Goal: Information Seeking & Learning: Learn about a topic

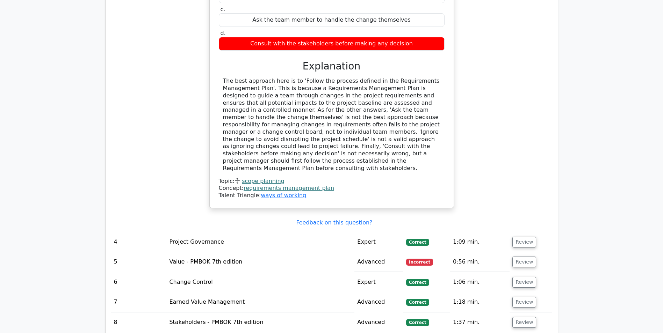
scroll to position [1642, 0]
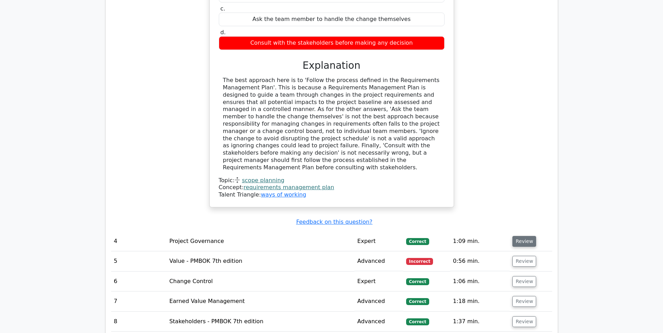
click at [514, 236] on button "Review" at bounding box center [524, 241] width 24 height 11
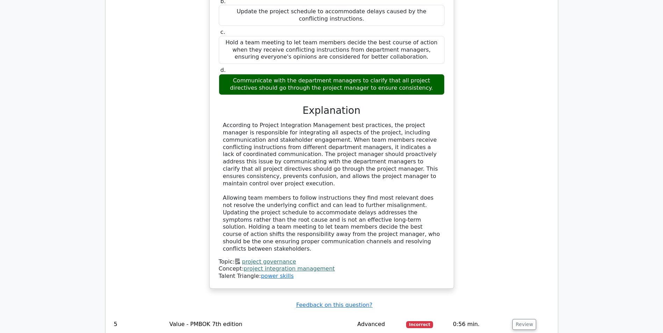
scroll to position [1992, 0]
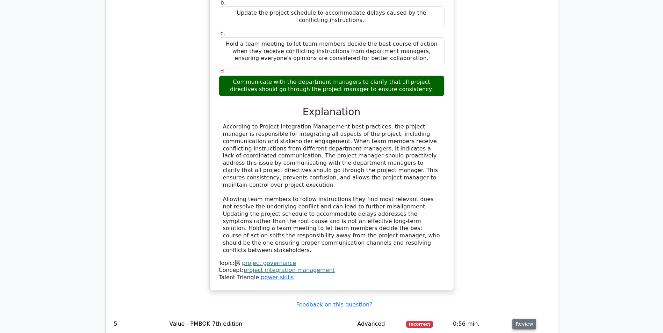
click at [527, 319] on button "Review" at bounding box center [524, 324] width 24 height 11
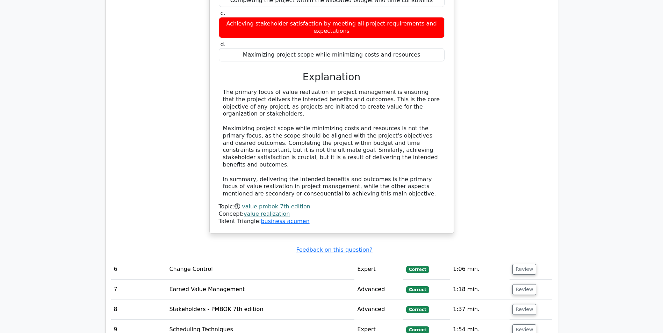
scroll to position [2411, 0]
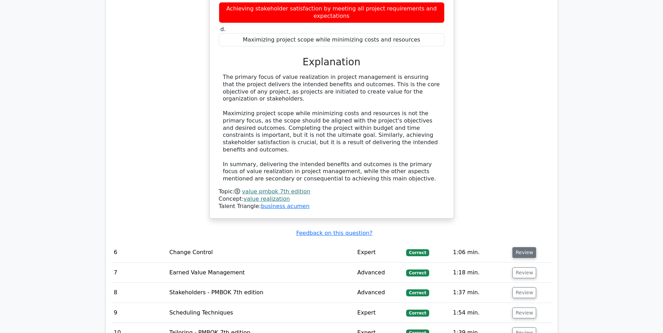
click at [522, 247] on button "Review" at bounding box center [524, 252] width 24 height 11
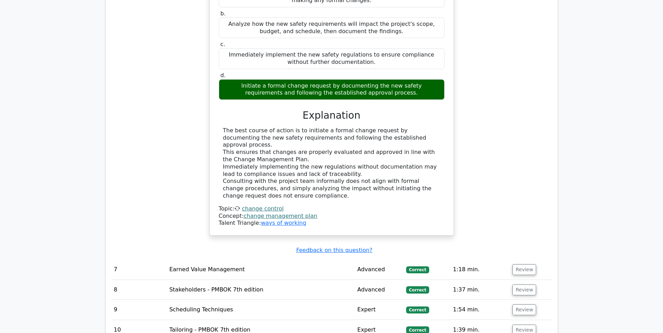
scroll to position [2761, 0]
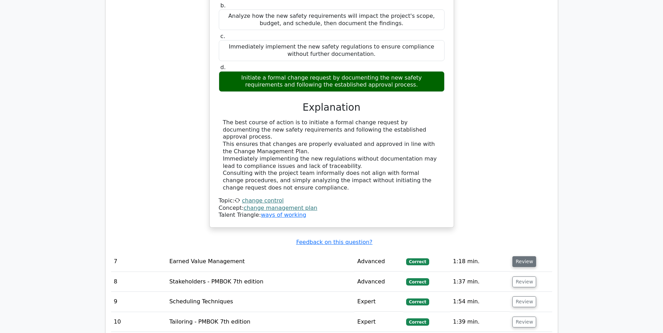
click at [521, 256] on button "Review" at bounding box center [524, 261] width 24 height 11
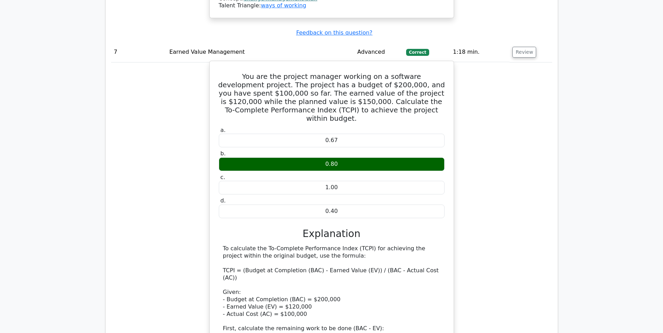
scroll to position [3110, 0]
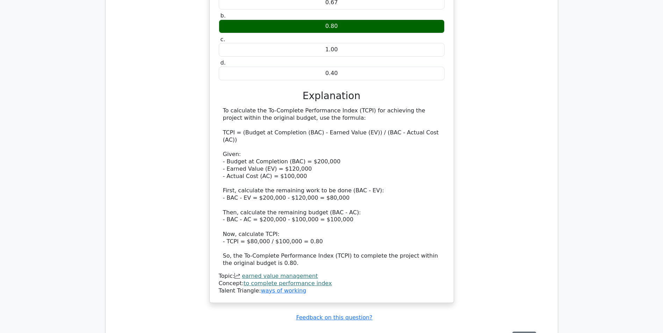
click at [523, 332] on button "Review" at bounding box center [524, 337] width 24 height 11
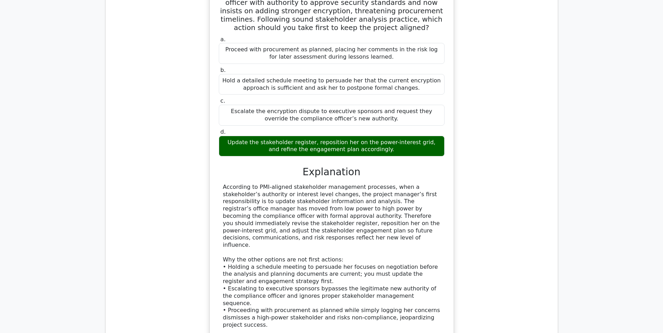
scroll to position [3529, 0]
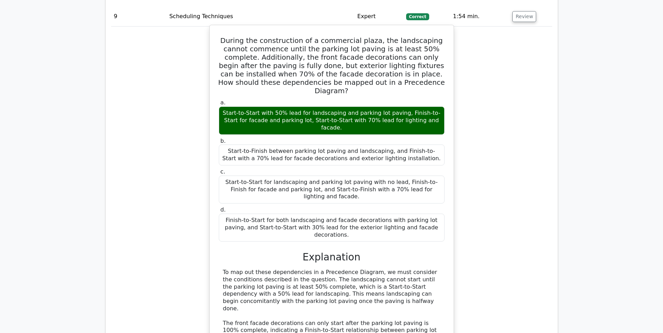
scroll to position [3914, 0]
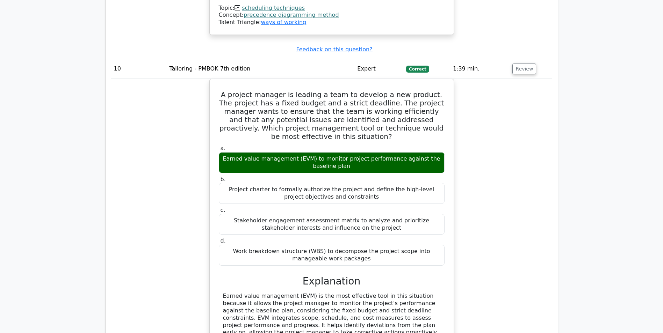
scroll to position [4333, 0]
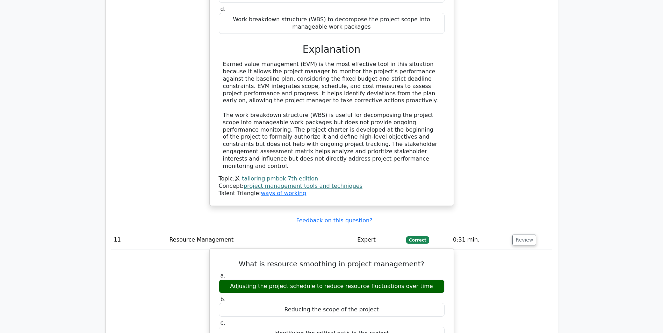
scroll to position [4578, 0]
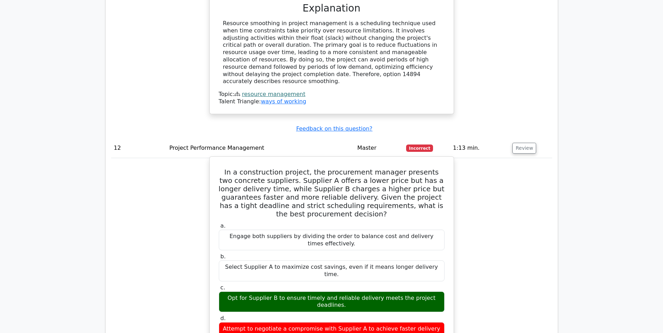
scroll to position [4927, 0]
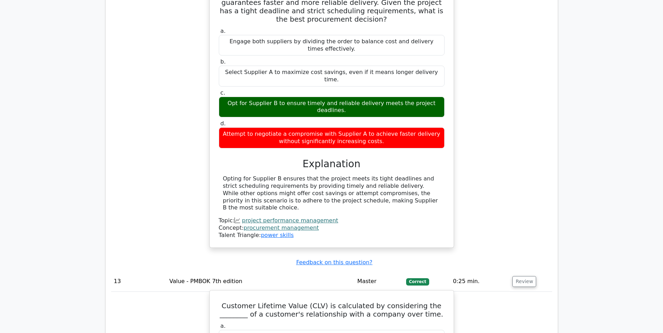
scroll to position [5102, 0]
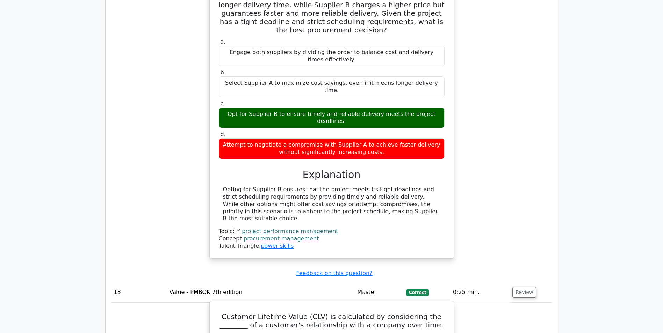
drag, startPoint x: 220, startPoint y: 42, endPoint x: 393, endPoint y: 143, distance: 200.4
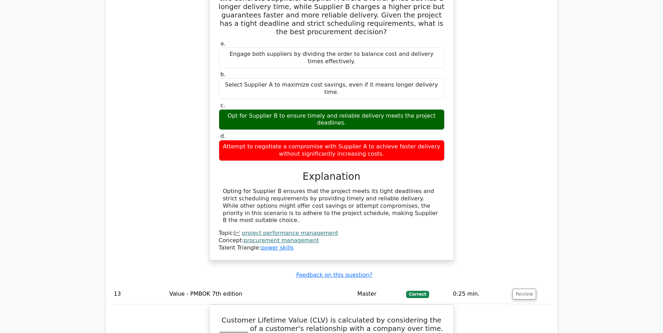
copy div "Customer Lifetime Value (CLV) is calculated by considering the ________ of a cu…"
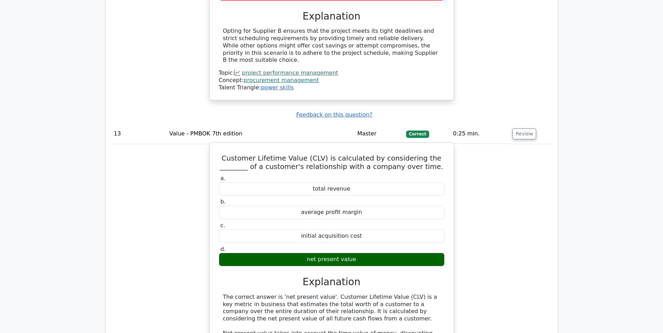
scroll to position [5277, 0]
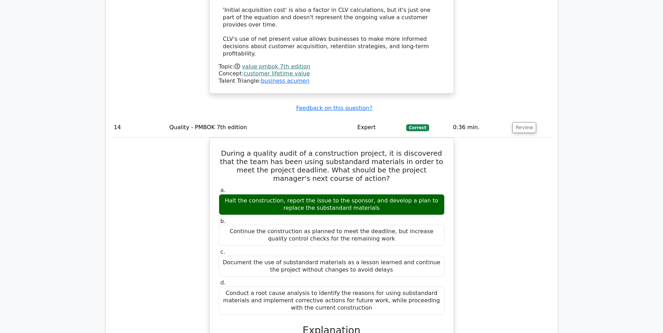
scroll to position [5731, 0]
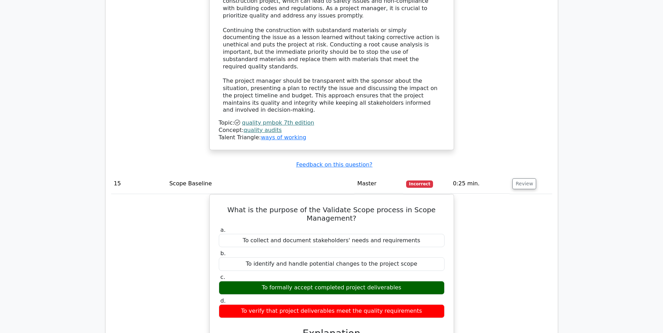
scroll to position [6080, 0]
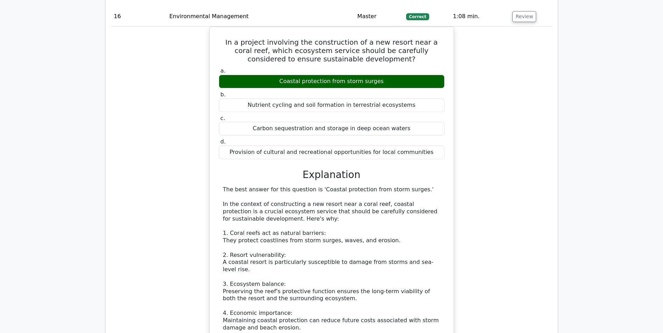
scroll to position [6535, 0]
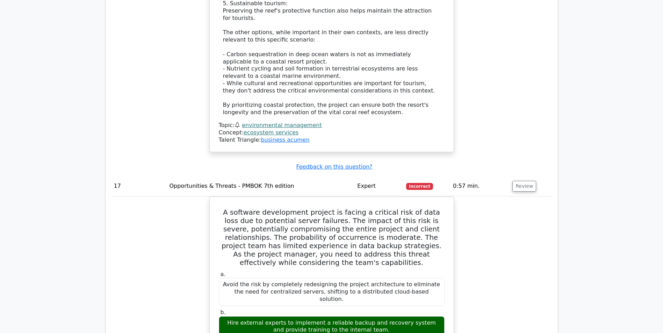
scroll to position [6884, 0]
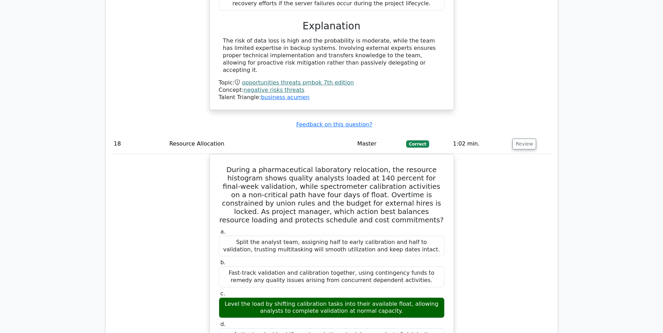
scroll to position [7268, 0]
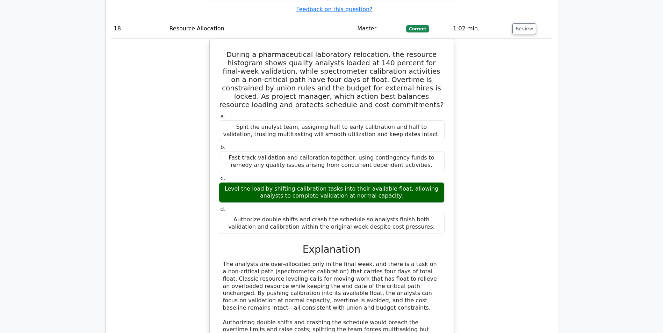
scroll to position [7373, 0]
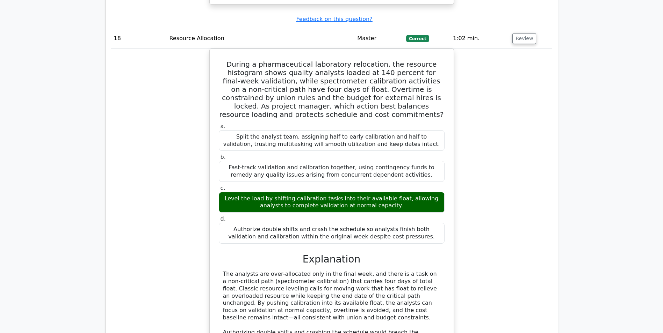
drag, startPoint x: 227, startPoint y: 104, endPoint x: 368, endPoint y: 219, distance: 182.1
drag, startPoint x: 368, startPoint y: 219, endPoint x: 347, endPoint y: 222, distance: 21.8
copy div "In a construction project, a team is looking to optimize the project design by …"
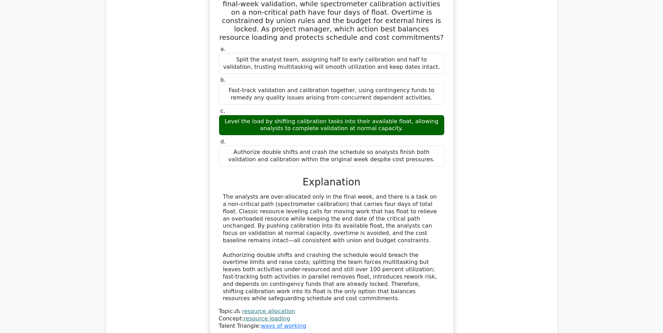
scroll to position [7408, 0]
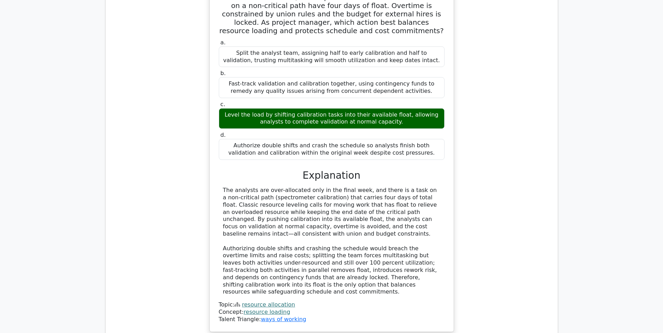
scroll to position [7548, 0]
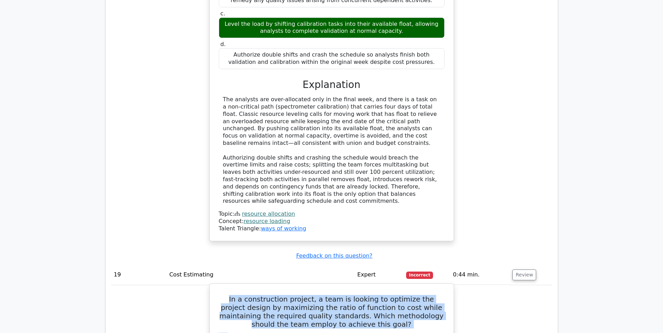
drag, startPoint x: 226, startPoint y: 70, endPoint x: 439, endPoint y: 195, distance: 246.6
copy div "In a construction project, a team is looking to optimize the project design by …"
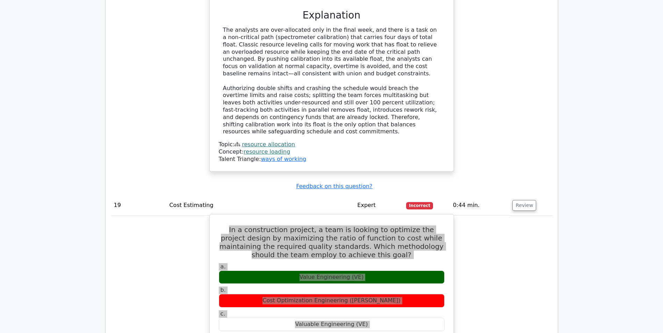
scroll to position [7618, 0]
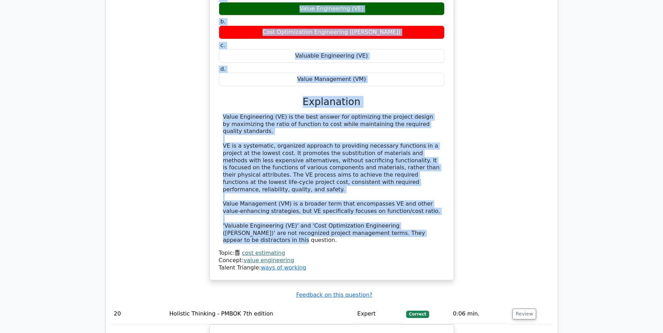
scroll to position [7897, 0]
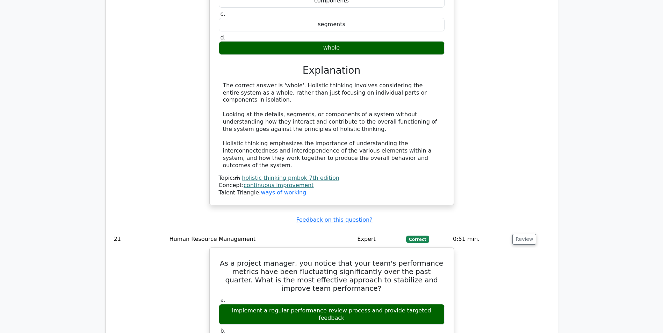
scroll to position [8317, 0]
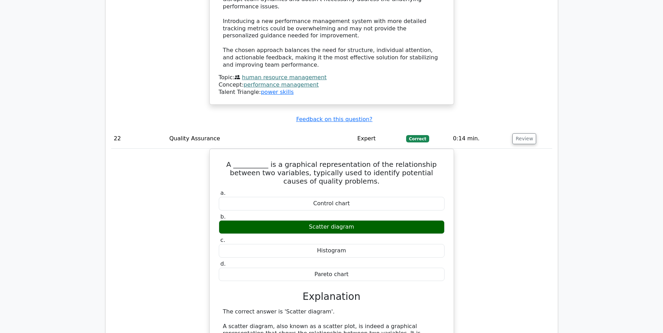
scroll to position [8876, 0]
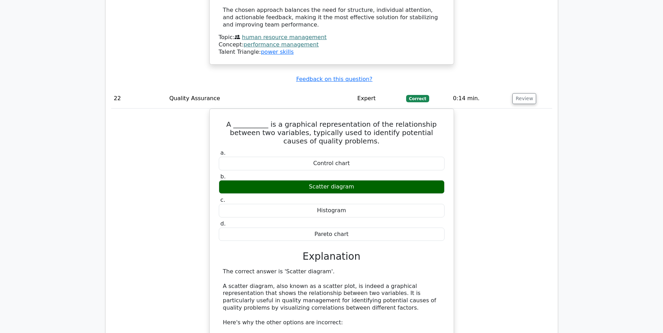
copy h5 "disposal"
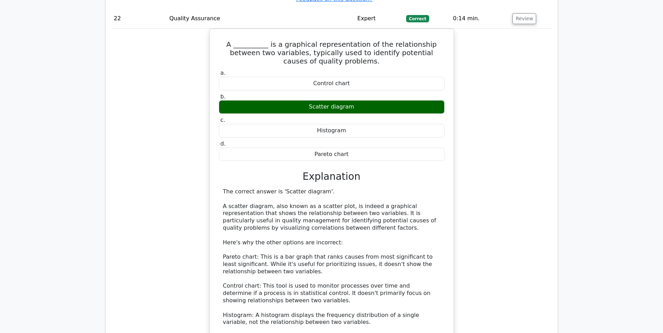
scroll to position [8981, 0]
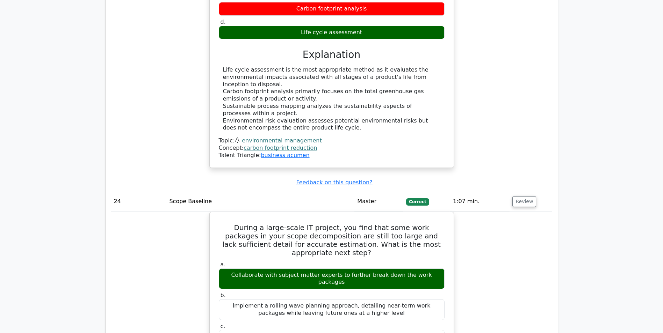
scroll to position [9540, 0]
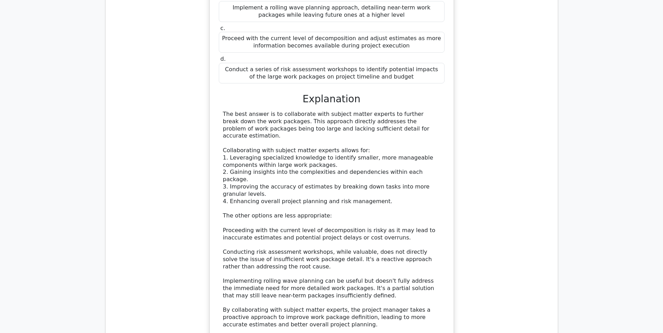
scroll to position [9819, 0]
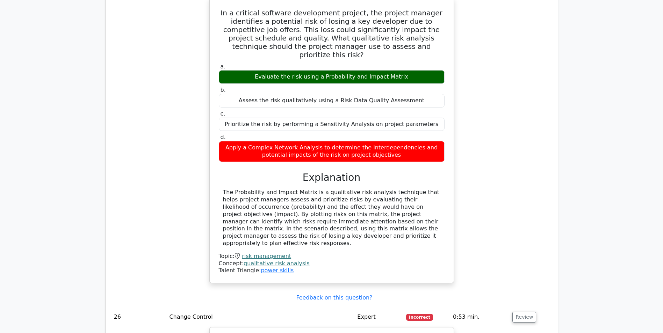
scroll to position [10239, 0]
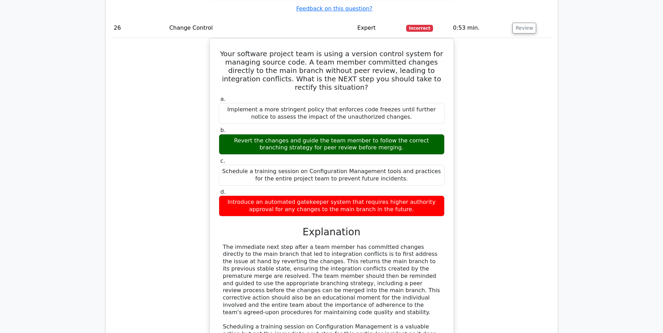
scroll to position [10553, 0]
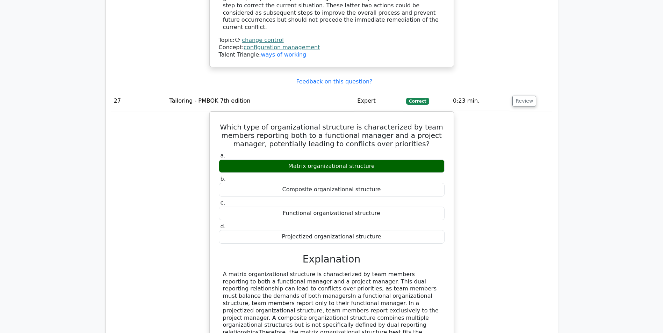
scroll to position [10903, 0]
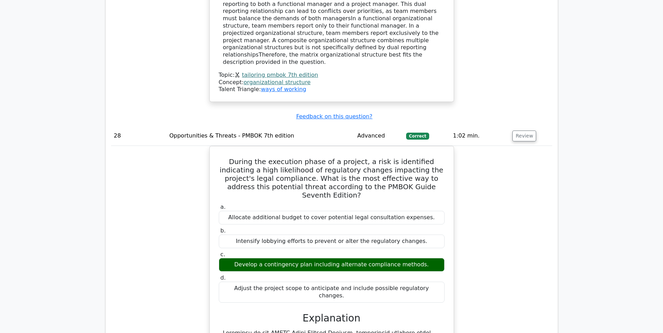
scroll to position [11182, 0]
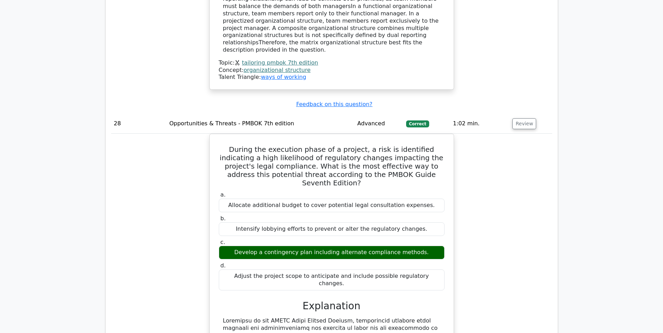
drag, startPoint x: 223, startPoint y: 159, endPoint x: 403, endPoint y: 180, distance: 181.5
copy div "When facing a delay from a technology provider in a project, the priority shoul…"
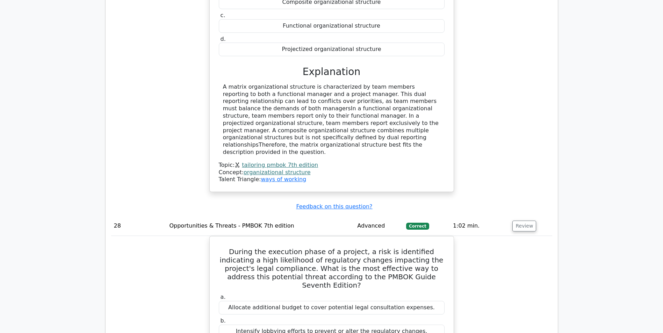
scroll to position [11077, 0]
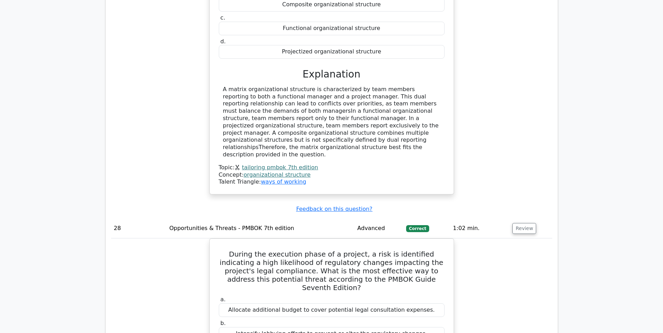
drag, startPoint x: 230, startPoint y: 59, endPoint x: 393, endPoint y: 226, distance: 233.0
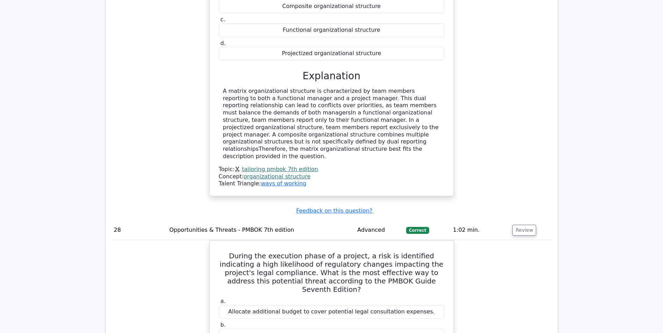
copy div "Your project is to deliver an updated public transit system, which includes adv…"
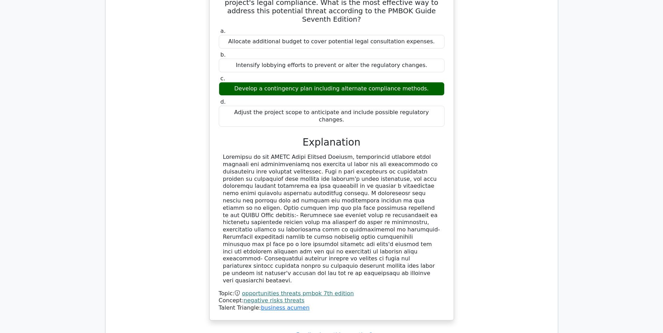
scroll to position [11352, 0]
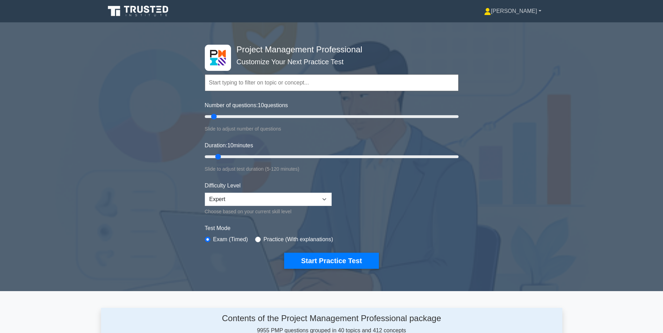
click at [516, 14] on link "[PERSON_NAME]" at bounding box center [512, 11] width 91 height 14
click at [506, 29] on link "Profile" at bounding box center [495, 27] width 55 height 11
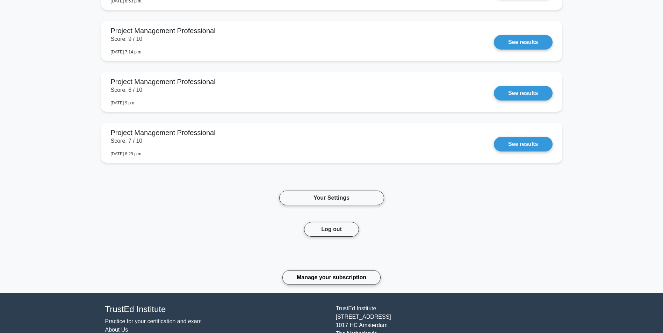
scroll to position [2919, 0]
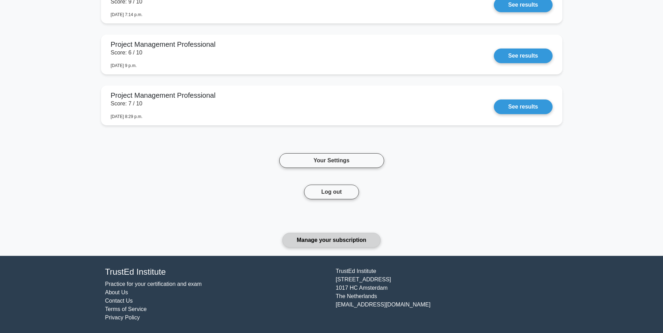
click at [339, 239] on link "Manage your subscription" at bounding box center [331, 240] width 98 height 15
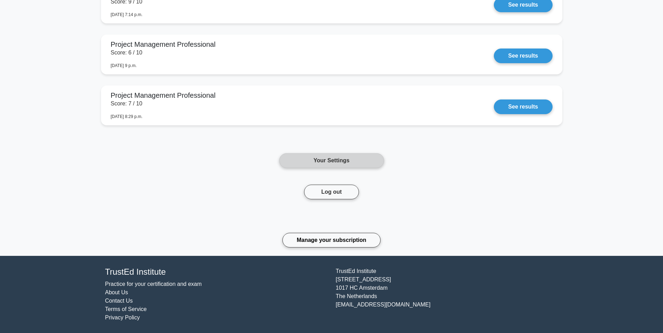
click at [349, 164] on link "Your Settings" at bounding box center [331, 160] width 105 height 15
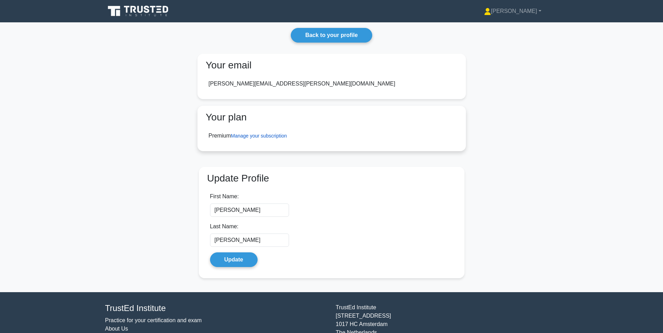
click at [258, 137] on link "Manage your subscription" at bounding box center [259, 136] width 56 height 6
click at [327, 36] on link "Back to your profile" at bounding box center [331, 35] width 81 height 15
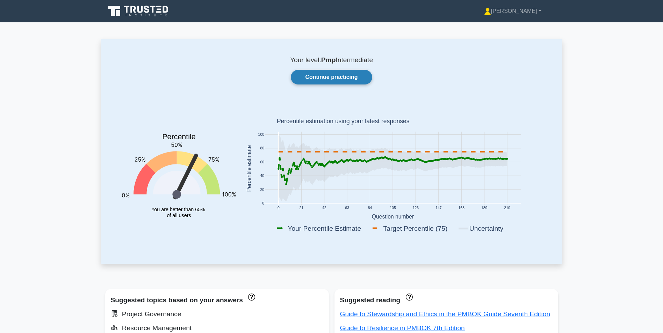
click at [346, 78] on link "Continue practicing" at bounding box center [331, 77] width 81 height 15
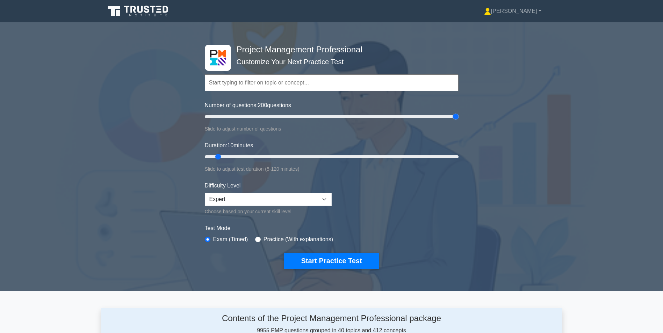
drag, startPoint x: 214, startPoint y: 116, endPoint x: 467, endPoint y: 123, distance: 253.1
type input "200"
click at [458, 121] on input "Number of questions: 200 questions" at bounding box center [332, 117] width 254 height 8
drag, startPoint x: 218, startPoint y: 157, endPoint x: 290, endPoint y: 157, distance: 72.7
type input "45"
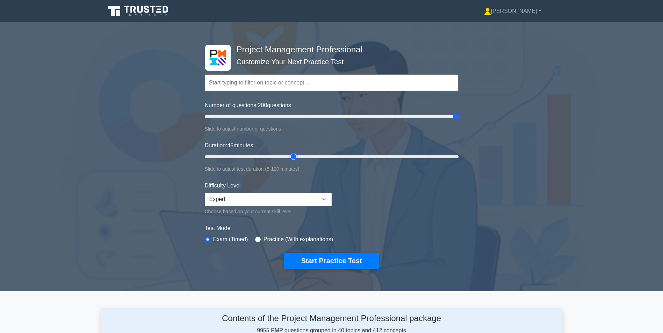
click at [290, 157] on input "Duration: 45 minutes" at bounding box center [332, 157] width 254 height 8
drag, startPoint x: 452, startPoint y: 117, endPoint x: 280, endPoint y: 116, distance: 172.6
type input "60"
click at [280, 116] on input "Number of questions: 60 questions" at bounding box center [332, 117] width 254 height 8
drag, startPoint x: 292, startPoint y: 157, endPoint x: 322, endPoint y: 152, distance: 30.1
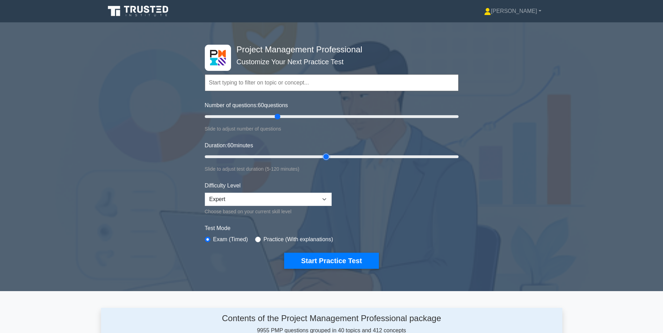
type input "60"
click at [322, 153] on input "Duration: 60 minutes" at bounding box center [332, 157] width 254 height 8
click at [330, 261] on button "Start Practice Test" at bounding box center [331, 261] width 94 height 16
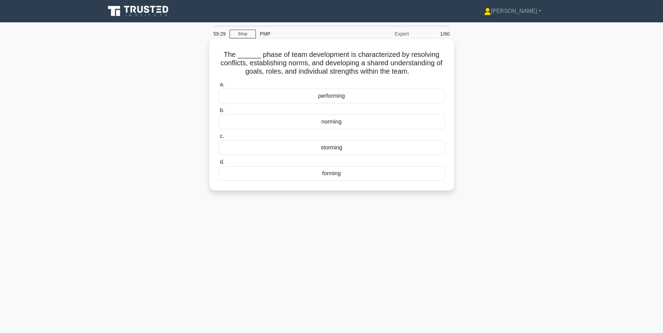
click at [332, 123] on div "norming" at bounding box center [331, 122] width 226 height 15
click at [218, 113] on input "b. norming" at bounding box center [218, 110] width 0 height 5
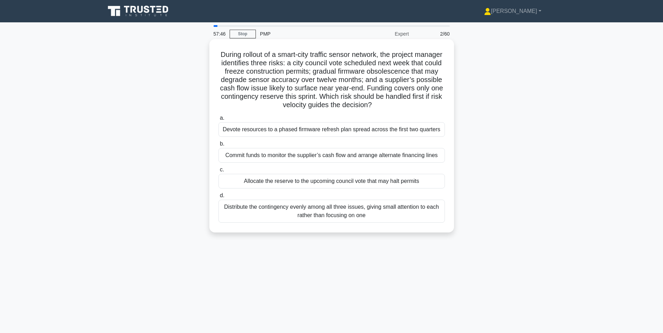
click at [329, 131] on div "Devote resources to a phased firmware refresh plan spread across the first two …" at bounding box center [331, 129] width 226 height 15
click at [218, 121] on input "a. Devote resources to a phased firmware refresh plan spread across the first t…" at bounding box center [218, 118] width 0 height 5
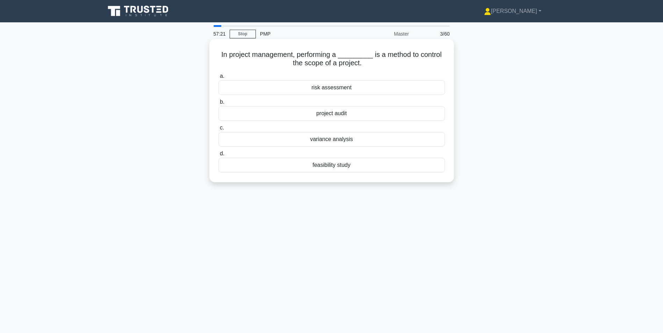
click at [324, 115] on div "project audit" at bounding box center [331, 113] width 226 height 15
click at [218, 104] on input "b. project audit" at bounding box center [218, 102] width 0 height 5
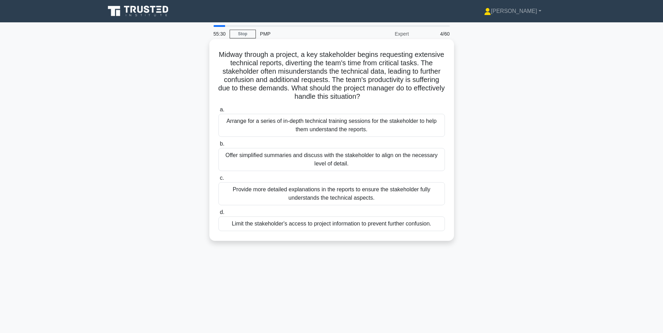
click at [345, 157] on div "Offer simplified summaries and discuss with the stakeholder to align on the nec…" at bounding box center [331, 159] width 226 height 23
click at [218, 146] on input "b. Offer simplified summaries and discuss with the stakeholder to align on the …" at bounding box center [218, 144] width 0 height 5
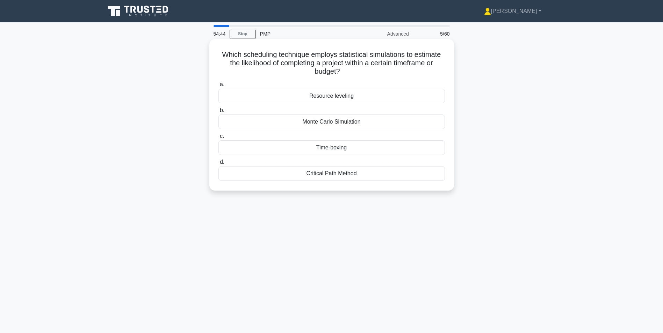
click at [324, 123] on div "Monte Carlo Simulation" at bounding box center [331, 122] width 226 height 15
click at [218, 113] on input "b. Monte Carlo Simulation" at bounding box center [218, 110] width 0 height 5
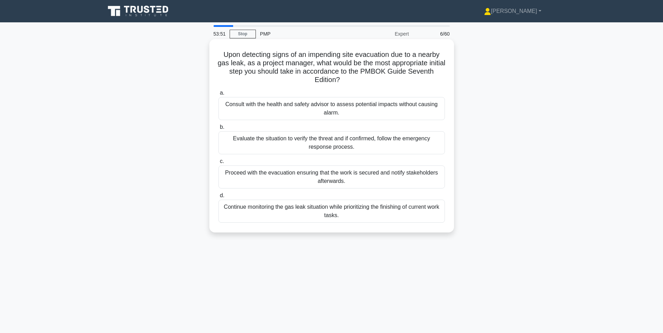
click at [404, 141] on div "Evaluate the situation to verify the threat and if confirmed, follow the emerge…" at bounding box center [331, 142] width 226 height 23
click at [218, 130] on input "b. Evaluate the situation to verify the threat and if confirmed, follow the eme…" at bounding box center [218, 127] width 0 height 5
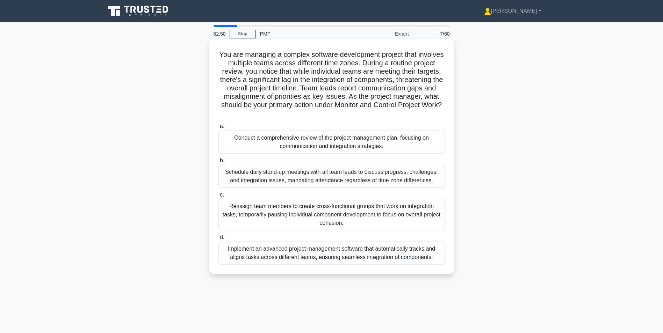
click at [368, 142] on div "Conduct a comprehensive review of the project management plan, focusing on comm…" at bounding box center [331, 142] width 226 height 23
click at [218, 129] on input "a. Conduct a comprehensive review of the project management plan, focusing on c…" at bounding box center [218, 126] width 0 height 5
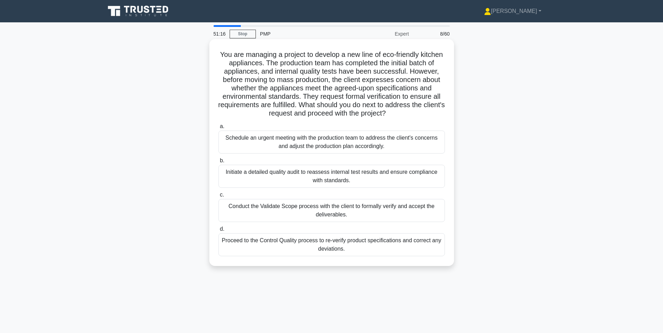
click at [363, 244] on div "Proceed to the Control Quality process to re-verify product specifications and …" at bounding box center [331, 244] width 226 height 23
click at [218, 232] on input "d. Proceed to the Control Quality process to re-verify product specifications a…" at bounding box center [218, 229] width 0 height 5
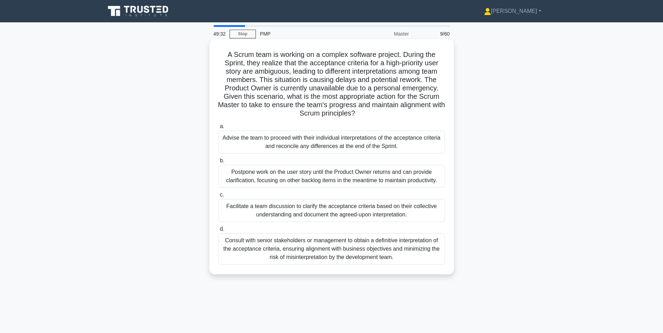
click at [350, 209] on div "Facilitate a team discussion to clarify the acceptance criteria based on their …" at bounding box center [331, 210] width 226 height 23
click at [218, 197] on input "c. Facilitate a team discussion to clarify the acceptance criteria based on the…" at bounding box center [218, 195] width 0 height 5
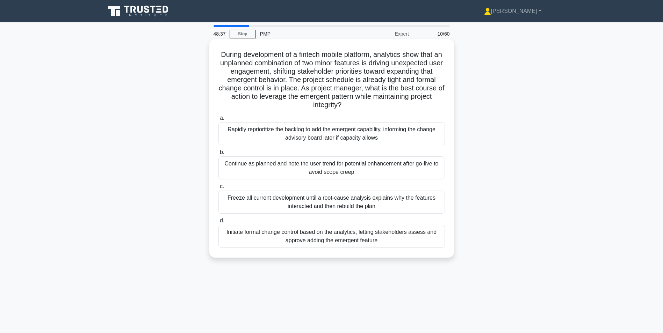
click at [325, 237] on div "Initiate formal change control based on the analytics, letting stakeholders ass…" at bounding box center [331, 236] width 226 height 23
click at [218, 223] on input "d. Initiate formal change control based on the analytics, letting stakeholders …" at bounding box center [218, 221] width 0 height 5
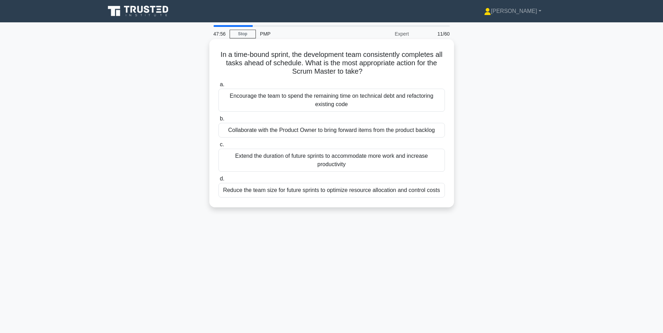
click at [297, 132] on div "Collaborate with the Product Owner to bring forward items from the product back…" at bounding box center [331, 130] width 226 height 15
click at [218, 121] on input "b. Collaborate with the Product Owner to bring forward items from the product b…" at bounding box center [218, 119] width 0 height 5
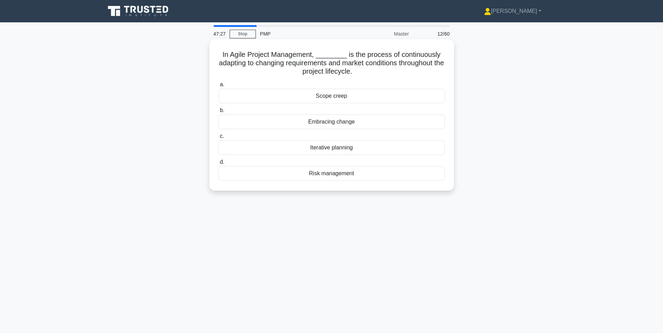
click at [342, 124] on div "Embracing change" at bounding box center [331, 122] width 226 height 15
click at [218, 113] on input "b. Embracing change" at bounding box center [218, 110] width 0 height 5
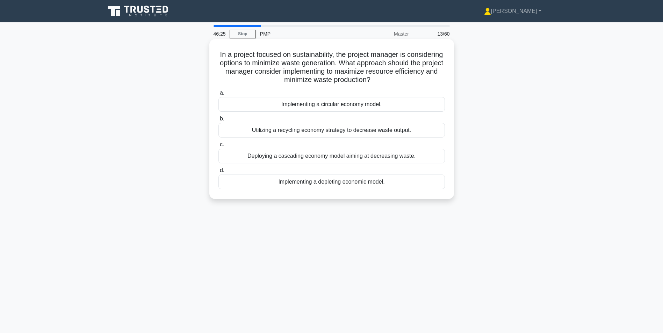
click at [356, 107] on div "Implementing a circular economy model." at bounding box center [331, 104] width 226 height 15
click at [218, 95] on input "a. Implementing a circular economy model." at bounding box center [218, 93] width 0 height 5
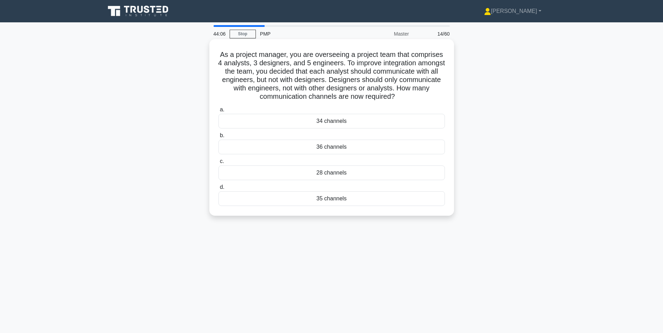
click at [346, 201] on div "35 channels" at bounding box center [331, 198] width 226 height 15
click at [218, 190] on input "d. 35 channels" at bounding box center [218, 187] width 0 height 5
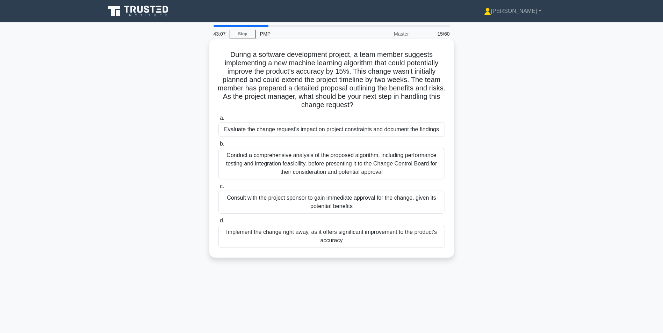
click at [371, 166] on div "Conduct a comprehensive analysis of the proposed algorithm, including performan…" at bounding box center [331, 163] width 226 height 31
click at [218, 146] on input "b. Conduct a comprehensive analysis of the proposed algorithm, including perfor…" at bounding box center [218, 144] width 0 height 5
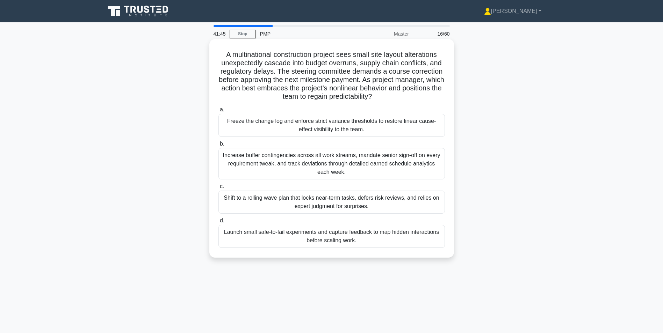
click at [317, 196] on div "Shift to a rolling wave plan that locks near-term tasks, defers risk reviews, a…" at bounding box center [331, 202] width 226 height 23
click at [218, 189] on input "c. Shift to a rolling wave plan that locks near-term tasks, defers risk reviews…" at bounding box center [218, 187] width 0 height 5
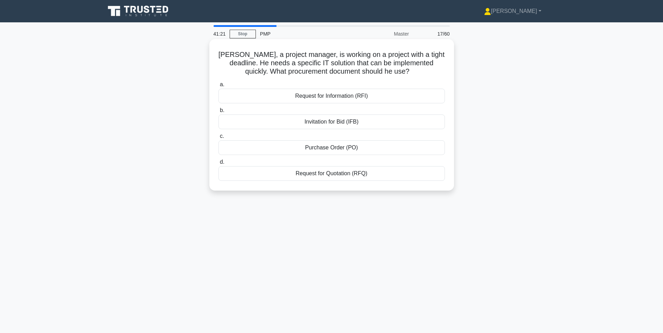
click at [331, 171] on div "Request for Quotation (RFQ)" at bounding box center [331, 173] width 226 height 15
click at [218, 165] on input "d. Request for Quotation (RFQ)" at bounding box center [218, 162] width 0 height 5
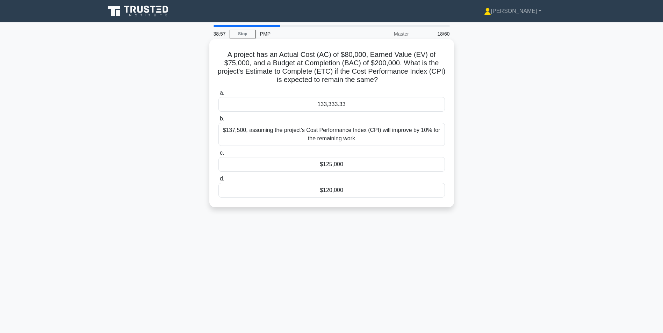
click at [326, 164] on div "$125,000" at bounding box center [331, 164] width 226 height 15
click at [218, 156] on input "c. $125,000" at bounding box center [218, 153] width 0 height 5
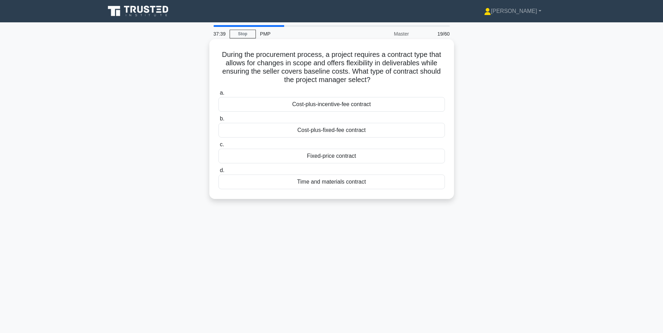
click at [341, 132] on div "Cost-plus-fixed-fee contract" at bounding box center [331, 130] width 226 height 15
click at [218, 121] on input "b. Cost-plus-fixed-fee contract" at bounding box center [218, 119] width 0 height 5
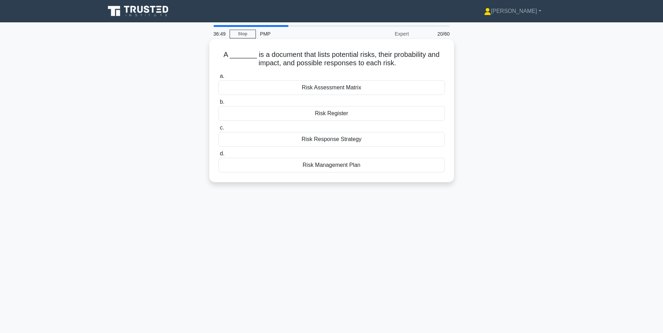
click at [329, 115] on div "Risk Register" at bounding box center [331, 113] width 226 height 15
click at [218, 104] on input "b. Risk Register" at bounding box center [218, 102] width 0 height 5
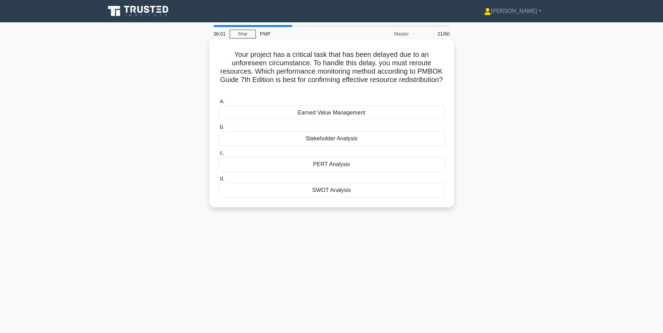
click at [339, 188] on div "SWOT Analysis" at bounding box center [331, 190] width 226 height 15
click at [218, 181] on input "d. SWOT Analysis" at bounding box center [218, 179] width 0 height 5
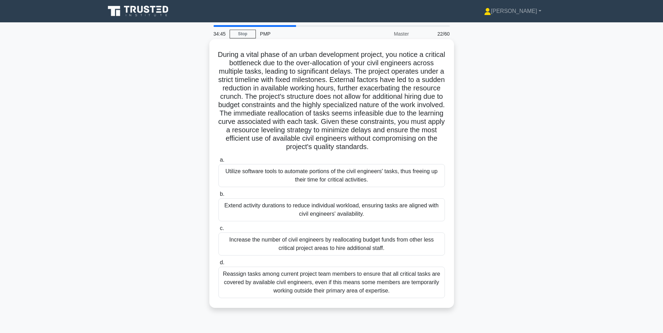
click at [314, 285] on div "Reassign tasks among current project team members to ensure that all critical t…" at bounding box center [331, 282] width 226 height 31
click at [218, 265] on input "d. Reassign tasks among current project team members to ensure that all critica…" at bounding box center [218, 263] width 0 height 5
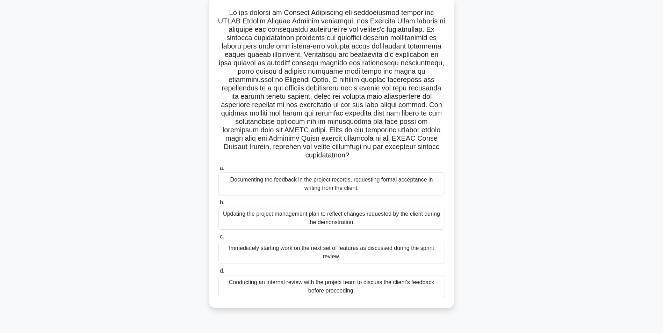
scroll to position [44, 0]
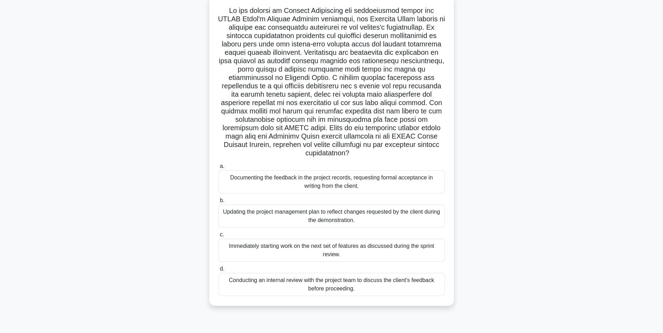
click at [324, 181] on div "Documenting the feedback in the project records, requesting formal acceptance i…" at bounding box center [331, 182] width 226 height 23
click at [218, 169] on input "a. Documenting the feedback in the project records, requesting formal acceptanc…" at bounding box center [218, 166] width 0 height 5
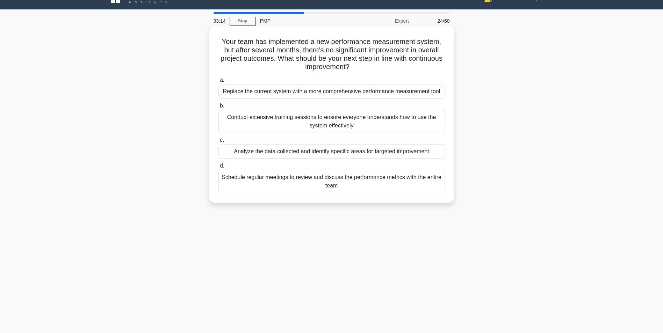
scroll to position [0, 0]
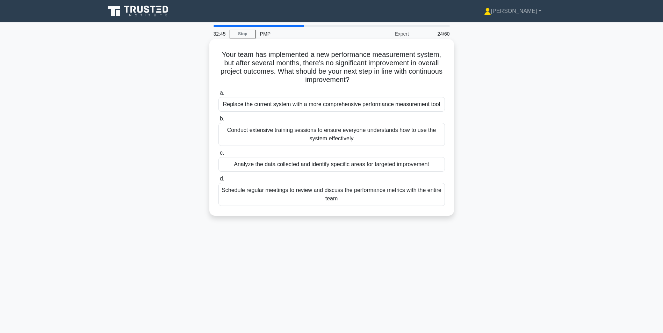
click at [303, 165] on div "Analyze the data collected and identify specific areas for targeted improvement" at bounding box center [331, 164] width 226 height 15
click at [218, 156] on input "c. Analyze the data collected and identify specific areas for targeted improvem…" at bounding box center [218, 153] width 0 height 5
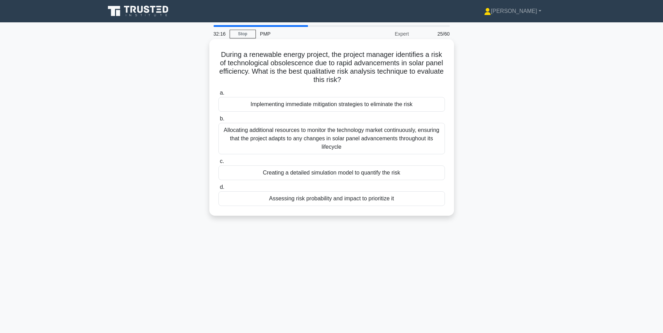
click at [315, 201] on div "Assessing risk probability and impact to prioritize it" at bounding box center [331, 198] width 226 height 15
click at [218, 190] on input "d. Assessing risk probability and impact to prioritize it" at bounding box center [218, 187] width 0 height 5
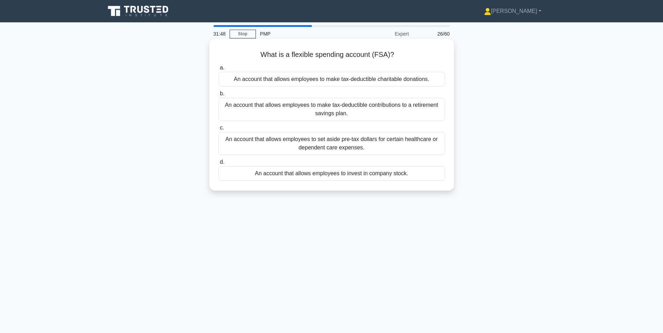
click at [318, 174] on div "An account that allows employees to invest in company stock." at bounding box center [331, 173] width 226 height 15
click at [218, 165] on input "d. An account that allows employees to invest in company stock." at bounding box center [218, 162] width 0 height 5
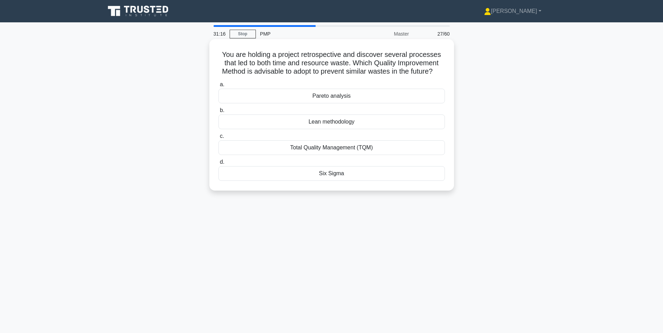
click at [337, 129] on div "Lean methodology" at bounding box center [331, 122] width 226 height 15
click at [218, 113] on input "b. Lean methodology" at bounding box center [218, 110] width 0 height 5
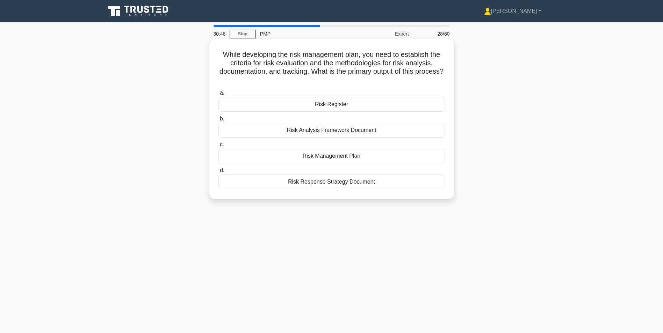
click at [326, 181] on div "Risk Response Strategy Document" at bounding box center [331, 182] width 226 height 15
click at [218, 173] on input "d. Risk Response Strategy Document" at bounding box center [218, 170] width 0 height 5
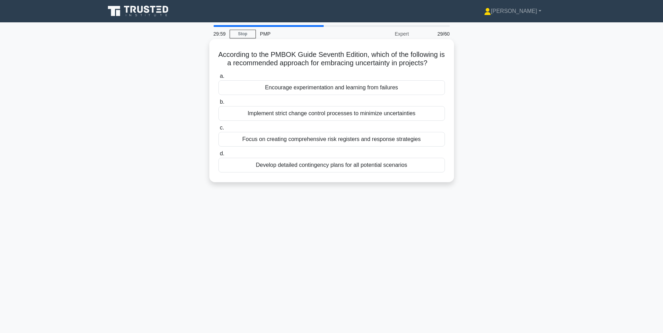
click at [292, 88] on div "Encourage experimentation and learning from failures" at bounding box center [331, 87] width 226 height 15
click at [218, 79] on input "a. Encourage experimentation and learning from failures" at bounding box center [218, 76] width 0 height 5
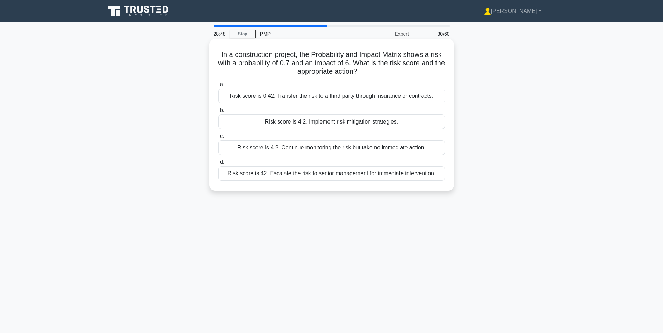
click at [308, 124] on div "Risk score is 4.2. Implement risk mitigation strategies." at bounding box center [331, 122] width 226 height 15
click at [218, 113] on input "b. Risk score is 4.2. Implement risk mitigation strategies." at bounding box center [218, 110] width 0 height 5
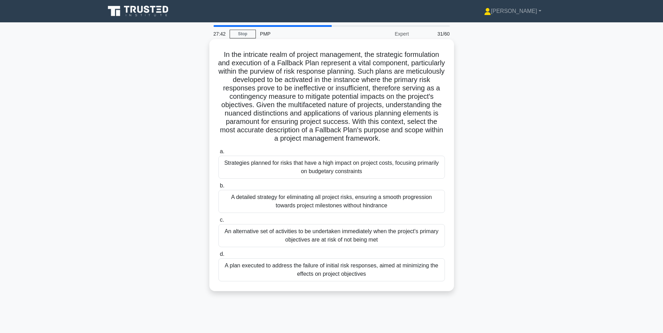
click at [337, 268] on div "A plan executed to address the failure of initial risk responses, aimed at mini…" at bounding box center [331, 270] width 226 height 23
click at [218, 257] on input "d. A plan executed to address the failure of initial risk responses, aimed at m…" at bounding box center [218, 254] width 0 height 5
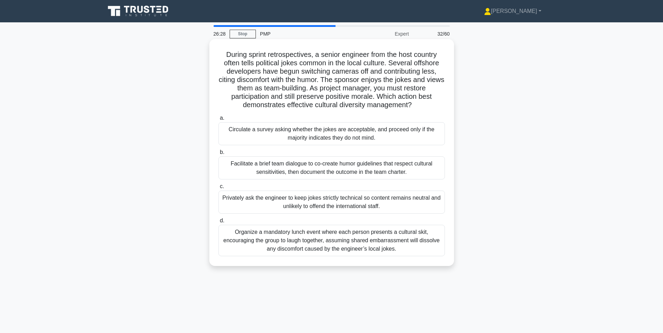
click at [340, 167] on div "Facilitate a brief team dialogue to co-create humor guidelines that respect cul…" at bounding box center [331, 168] width 226 height 23
click at [218, 155] on input "b. Facilitate a brief team dialogue to co-create humor guidelines that respect …" at bounding box center [218, 152] width 0 height 5
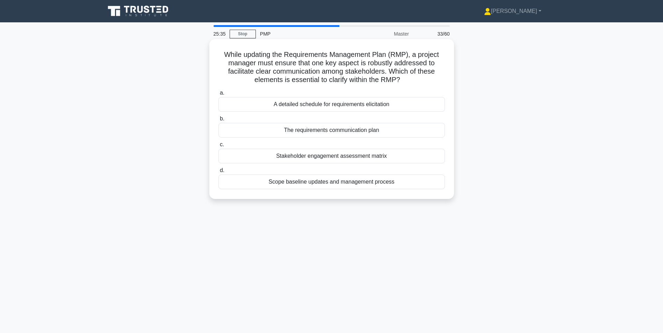
click at [339, 131] on div "The requirements communication plan" at bounding box center [331, 130] width 226 height 15
click at [218, 121] on input "b. The requirements communication plan" at bounding box center [218, 119] width 0 height 5
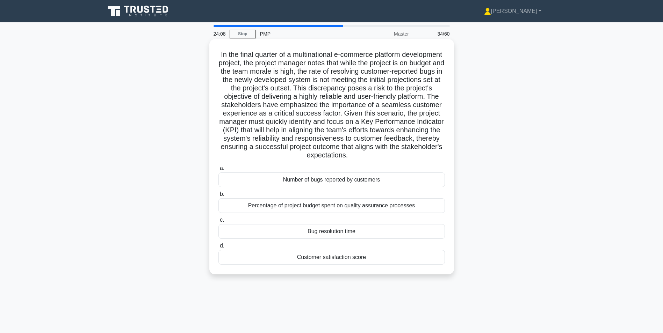
click at [337, 179] on div "Number of bugs reported by customers" at bounding box center [331, 180] width 226 height 15
click at [218, 171] on input "a. Number of bugs reported by customers" at bounding box center [218, 168] width 0 height 5
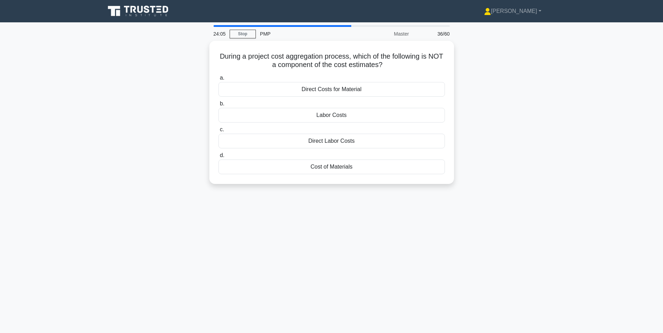
click at [555, 56] on div "During a project cost aggregation process, which of the following is NOT a comp…" at bounding box center [331, 117] width 461 height 152
click at [334, 90] on div "Direct Costs for Material" at bounding box center [331, 87] width 226 height 15
click at [218, 79] on input "a. Direct Costs for Material" at bounding box center [218, 76] width 0 height 5
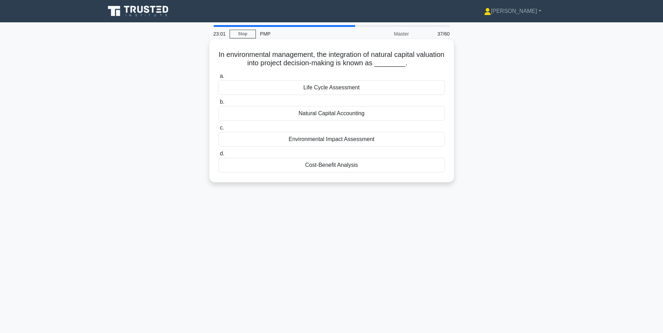
click at [351, 140] on div "Environmental Impact Assessment" at bounding box center [331, 139] width 226 height 15
click at [218, 130] on input "c. Environmental Impact Assessment" at bounding box center [218, 128] width 0 height 5
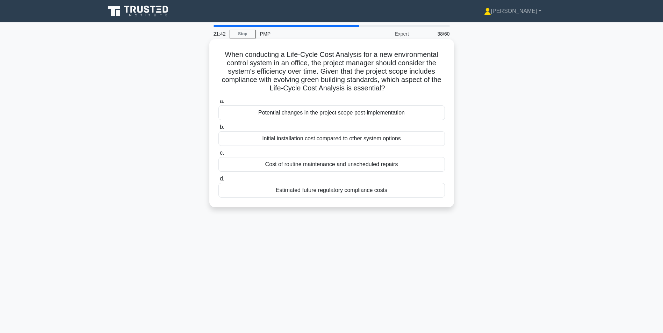
click at [337, 166] on div "Cost of routine maintenance and unscheduled repairs" at bounding box center [331, 164] width 226 height 15
click at [218, 156] on input "c. Cost of routine maintenance and unscheduled repairs" at bounding box center [218, 153] width 0 height 5
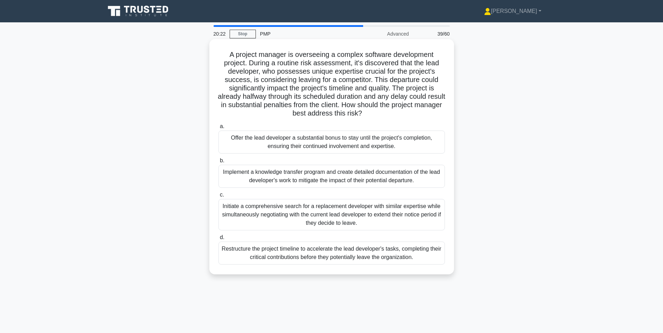
click at [306, 144] on div "Offer the lead developer a substantial bonus to stay until the project's comple…" at bounding box center [331, 142] width 226 height 23
click at [218, 129] on input "a. Offer the lead developer a substantial bonus to stay until the project's com…" at bounding box center [218, 126] width 0 height 5
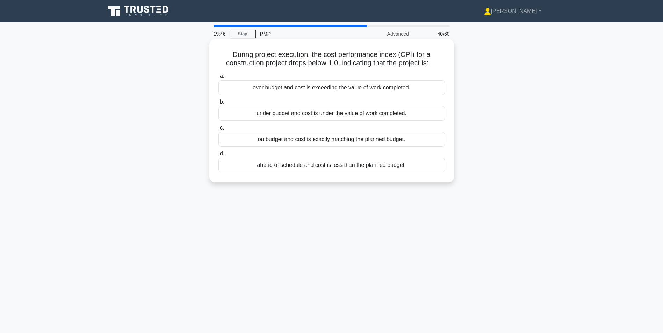
click at [352, 90] on div "over budget and cost is exceeding the value of work completed." at bounding box center [331, 87] width 226 height 15
click at [218, 79] on input "a. over budget and cost is exceeding the value of work completed." at bounding box center [218, 76] width 0 height 5
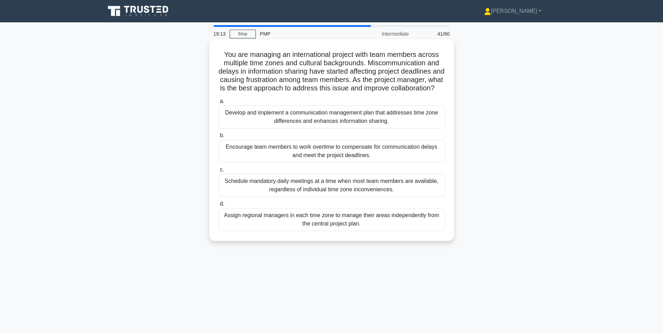
click at [337, 128] on div "Develop and implement a communication management plan that addresses time zone …" at bounding box center [331, 117] width 226 height 23
click at [218, 104] on input "a. Develop and implement a communication management plan that addresses time zo…" at bounding box center [218, 101] width 0 height 5
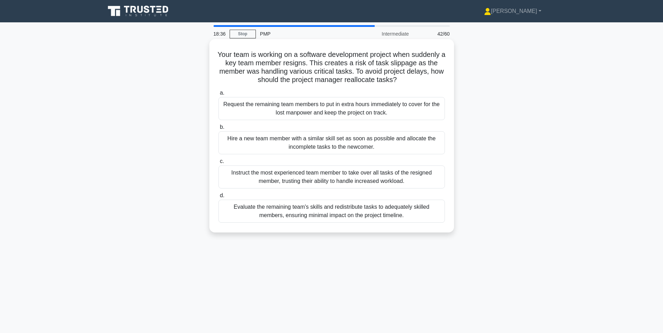
click at [345, 211] on div "Evaluate the remaining team's skills and redistribute tasks to adequately skill…" at bounding box center [331, 211] width 226 height 23
click at [218, 198] on input "d. Evaluate the remaining team's skills and redistribute tasks to adequately sk…" at bounding box center [218, 196] width 0 height 5
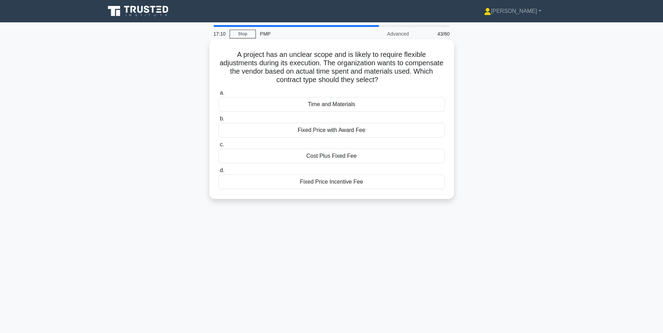
click at [327, 131] on div "Fixed Price with Award Fee" at bounding box center [331, 130] width 226 height 15
click at [218, 121] on input "b. Fixed Price with Award Fee" at bounding box center [218, 119] width 0 height 5
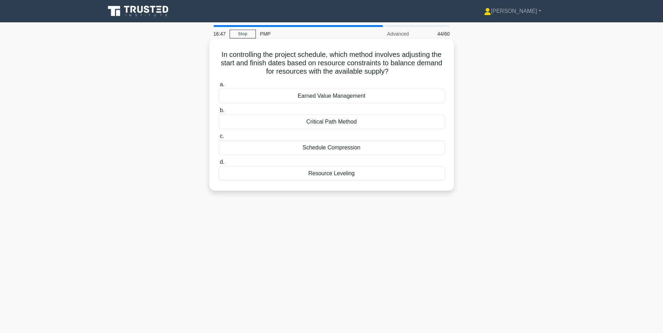
click at [327, 121] on div "Critical Path Method" at bounding box center [331, 122] width 226 height 15
click at [218, 113] on input "b. Critical Path Method" at bounding box center [218, 110] width 0 height 5
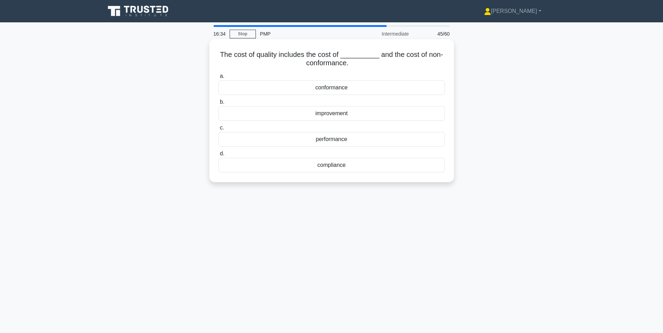
click at [343, 89] on div "conformance" at bounding box center [331, 87] width 226 height 15
click at [218, 79] on input "a. conformance" at bounding box center [218, 76] width 0 height 5
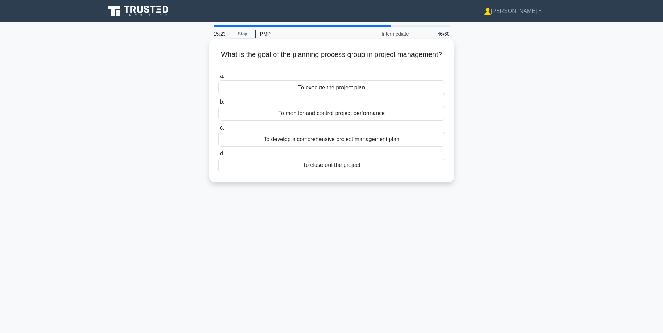
click at [339, 141] on div "To develop a comprehensive project management plan" at bounding box center [331, 139] width 226 height 15
click at [218, 130] on input "c. To develop a comprehensive project management plan" at bounding box center [218, 128] width 0 height 5
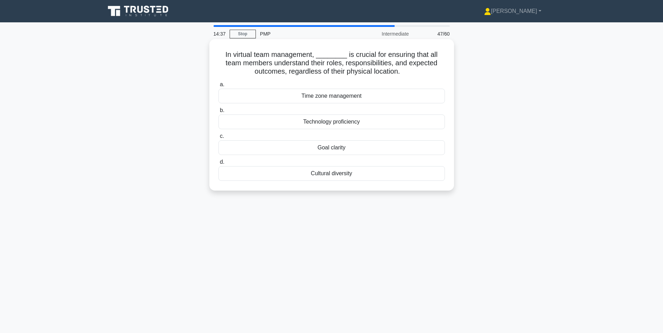
click at [339, 147] on div "Goal clarity" at bounding box center [331, 147] width 226 height 15
click at [218, 139] on input "c. Goal clarity" at bounding box center [218, 136] width 0 height 5
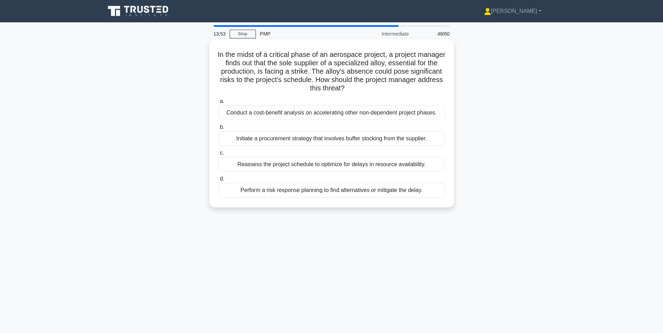
click at [379, 191] on div "Perform a risk response planning to find alternatives or mitigate the delay." at bounding box center [331, 190] width 226 height 15
click at [218, 181] on input "d. Perform a risk response planning to find alternatives or mitigate the delay." at bounding box center [218, 179] width 0 height 5
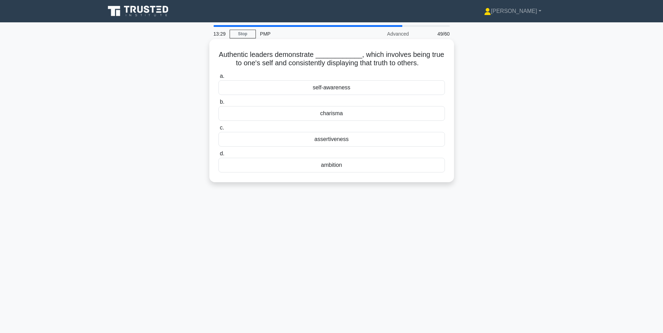
click at [337, 89] on div "self-awareness" at bounding box center [331, 87] width 226 height 15
click at [218, 79] on input "a. self-awareness" at bounding box center [218, 76] width 0 height 5
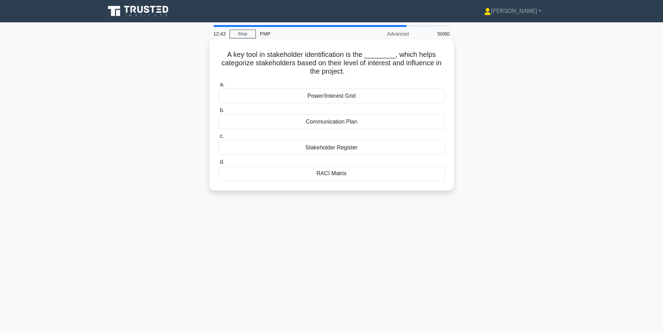
click at [339, 97] on div "Power/Interest Grid" at bounding box center [331, 96] width 226 height 15
click at [218, 87] on input "a. Power/Interest Grid" at bounding box center [218, 84] width 0 height 5
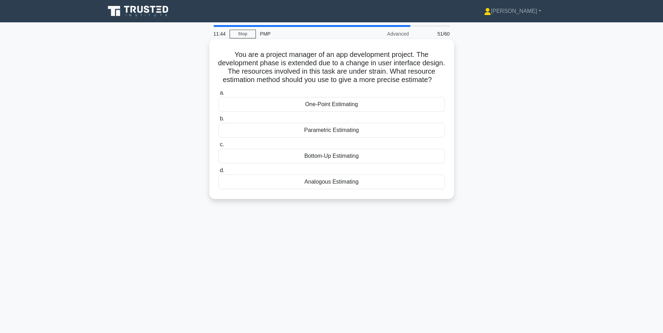
click at [334, 138] on div "Parametric Estimating" at bounding box center [331, 130] width 226 height 15
click at [218, 121] on input "b. Parametric Estimating" at bounding box center [218, 119] width 0 height 5
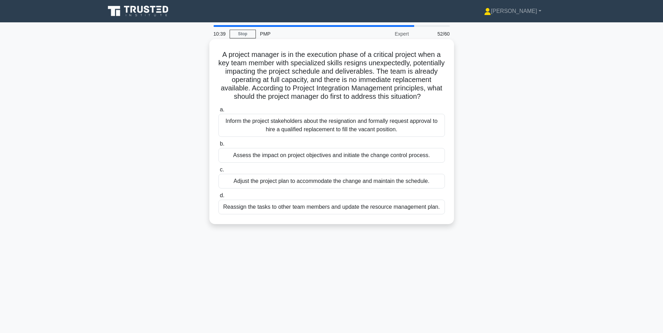
click at [280, 162] on div "Assess the impact on project objectives and initiate the change control process." at bounding box center [331, 155] width 226 height 15
click at [218, 146] on input "b. Assess the impact on project objectives and initiate the change control proc…" at bounding box center [218, 144] width 0 height 5
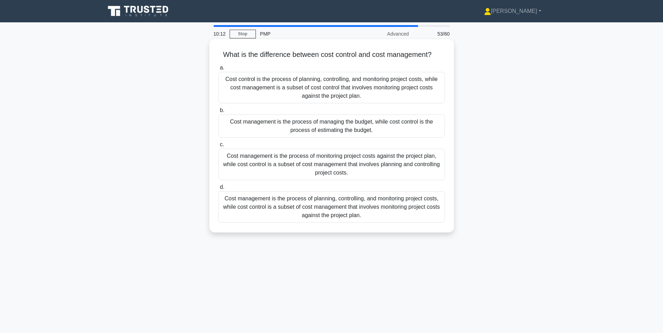
click at [326, 207] on div "Cost management is the process of planning, controlling, and monitoring project…" at bounding box center [331, 206] width 226 height 31
click at [218, 190] on input "d. Cost management is the process of planning, controlling, and monitoring proj…" at bounding box center [218, 187] width 0 height 5
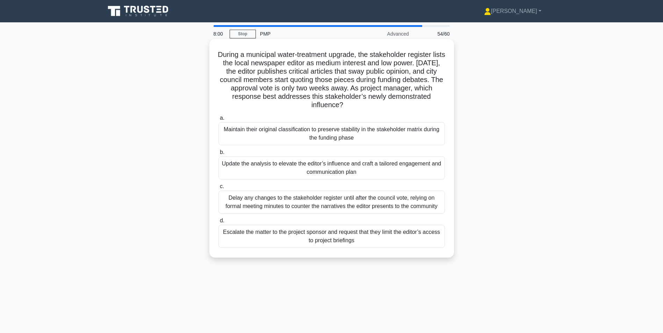
click at [395, 168] on div "Update the analysis to elevate the editor’s influence and craft a tailored enga…" at bounding box center [331, 168] width 226 height 23
click at [218, 155] on input "b. Update the analysis to elevate the editor’s influence and craft a tailored e…" at bounding box center [218, 152] width 0 height 5
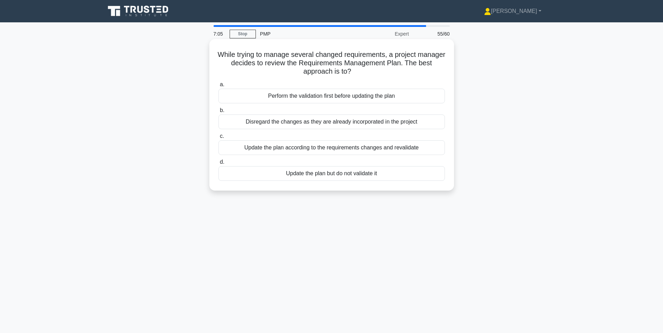
click at [303, 97] on div "Perform the validation first before updating the plan" at bounding box center [331, 96] width 226 height 15
click at [218, 87] on input "a. Perform the validation first before updating the plan" at bounding box center [218, 84] width 0 height 5
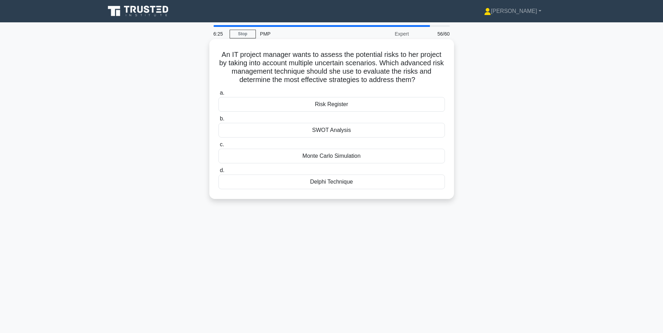
click at [324, 105] on div "Risk Register" at bounding box center [331, 104] width 226 height 15
click at [218, 95] on input "a. Risk Register" at bounding box center [218, 93] width 0 height 5
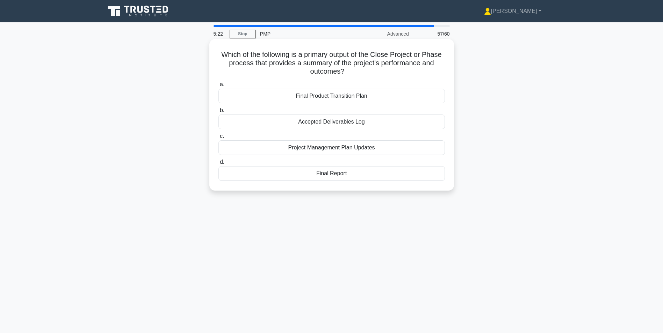
click at [342, 174] on div "Final Report" at bounding box center [331, 173] width 226 height 15
click at [218, 165] on input "d. Final Report" at bounding box center [218, 162] width 0 height 5
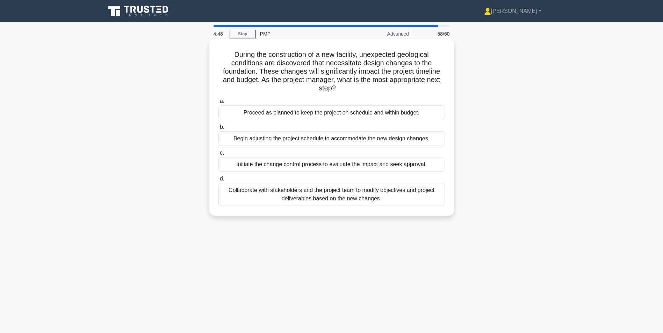
click at [283, 167] on div "Initiate the change control process to evaluate the impact and seek approval." at bounding box center [331, 164] width 226 height 15
click at [218, 156] on input "c. Initiate the change control process to evaluate the impact and seek approval." at bounding box center [218, 153] width 0 height 5
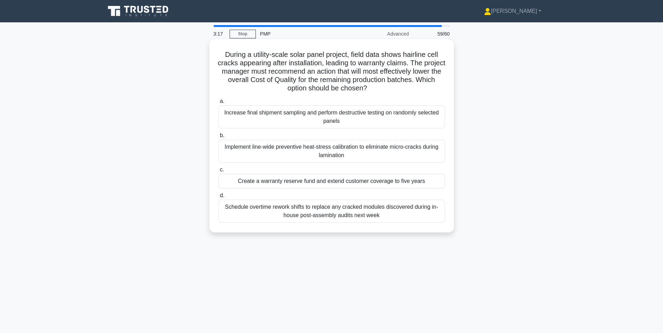
click at [340, 152] on div "Implement line-wide preventive heat-stress calibration to eliminate micro-crack…" at bounding box center [331, 151] width 226 height 23
click at [218, 138] on input "b. Implement line-wide preventive heat-stress calibration to eliminate micro-cr…" at bounding box center [218, 135] width 0 height 5
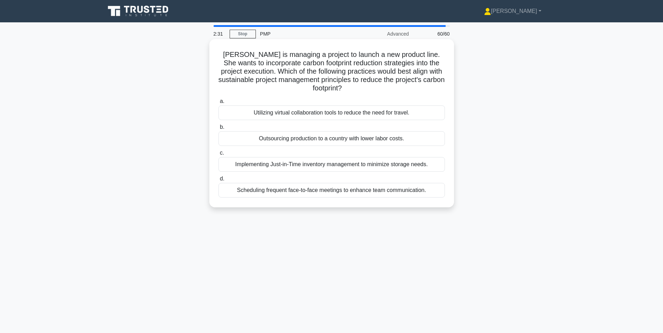
click at [373, 115] on div "Utilizing virtual collaboration tools to reduce the need for travel." at bounding box center [331, 113] width 226 height 15
click at [218, 104] on input "a. Utilizing virtual collaboration tools to reduce the need for travel." at bounding box center [218, 101] width 0 height 5
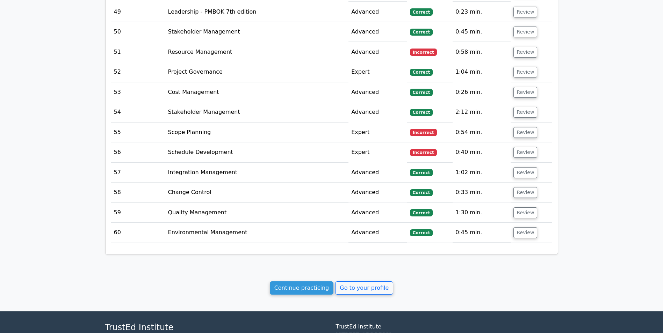
scroll to position [2208, 0]
